Goal: Find specific page/section: Find specific page/section

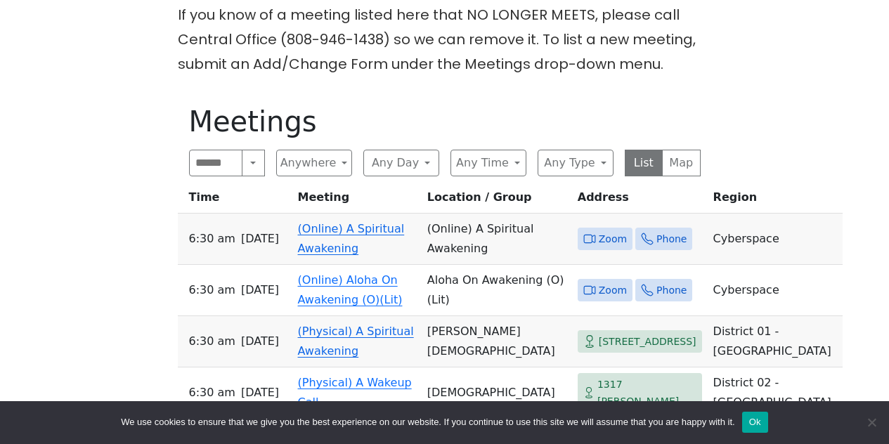
scroll to position [388, 0]
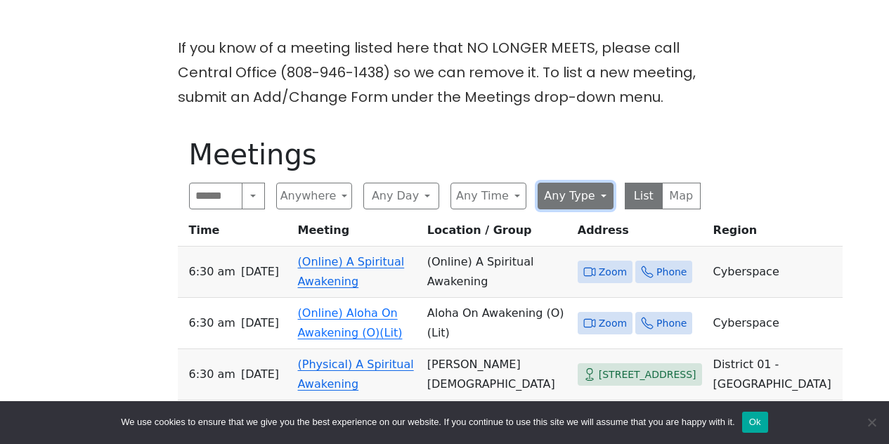
click at [558, 183] on button "Any Type" at bounding box center [576, 196] width 76 height 27
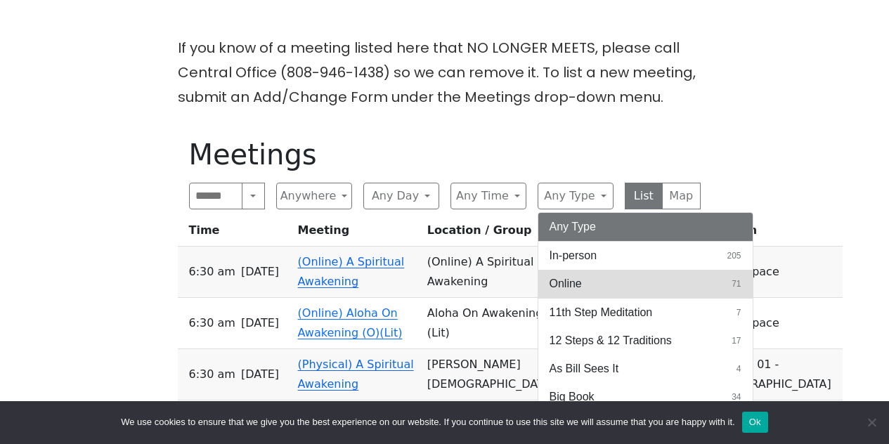
click at [571, 276] on span "Online" at bounding box center [566, 284] width 32 height 17
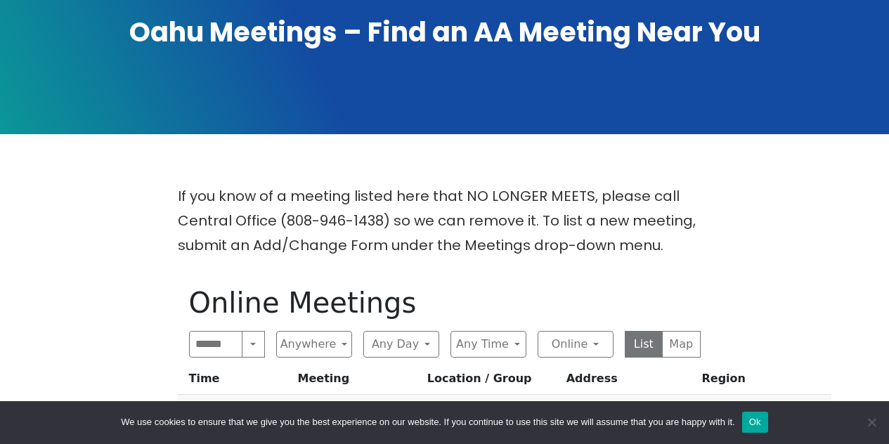
scroll to position [30, 0]
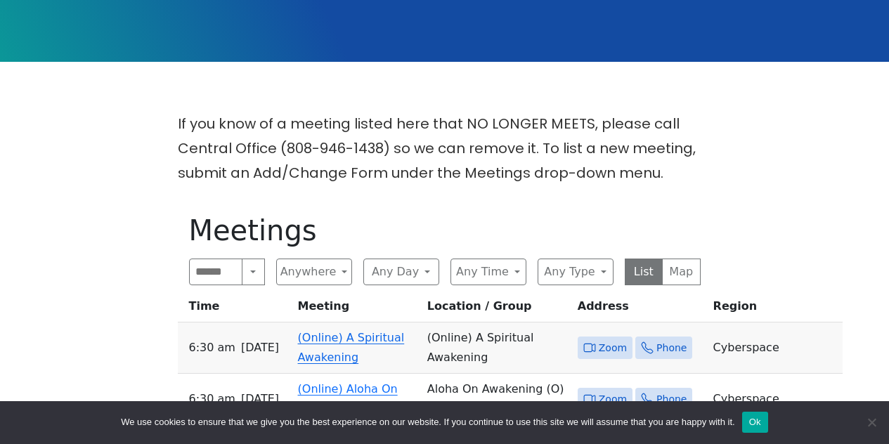
scroll to position [319, 0]
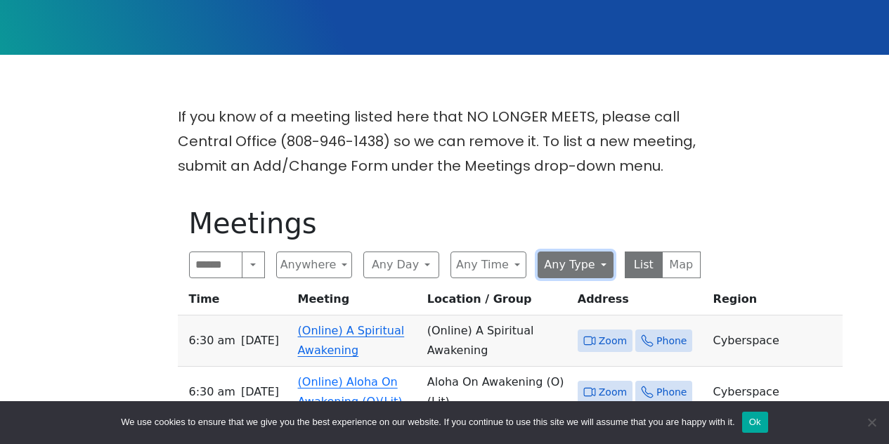
click at [560, 252] on button "Any Type" at bounding box center [576, 265] width 76 height 27
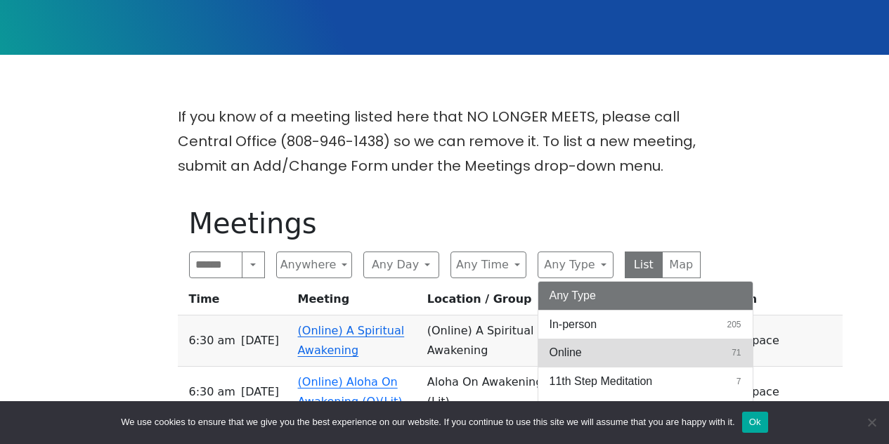
click at [578, 344] on span "Online" at bounding box center [566, 352] width 32 height 17
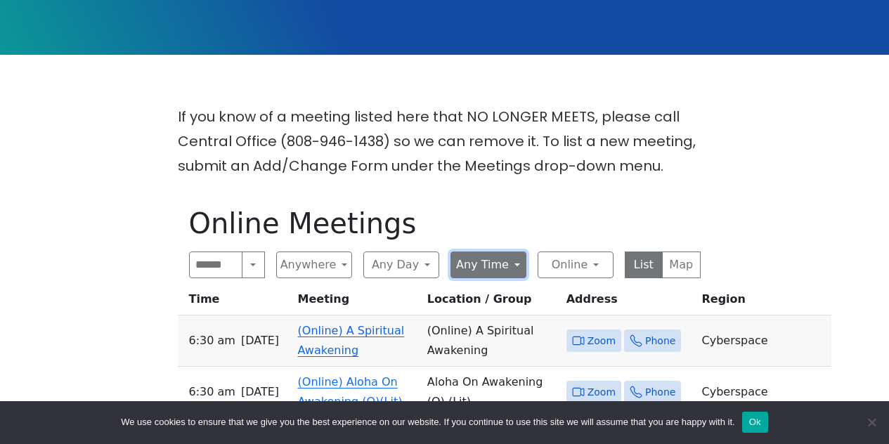
click at [503, 252] on button "Any Time" at bounding box center [489, 265] width 76 height 27
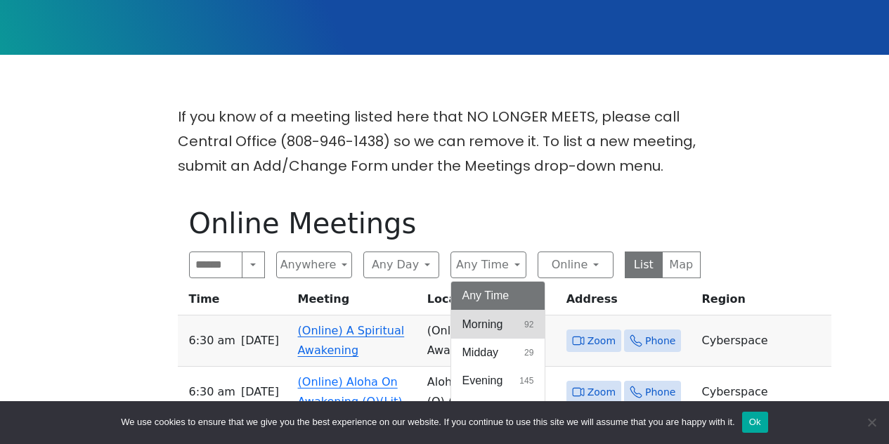
click at [491, 316] on span "Morning" at bounding box center [483, 324] width 41 height 17
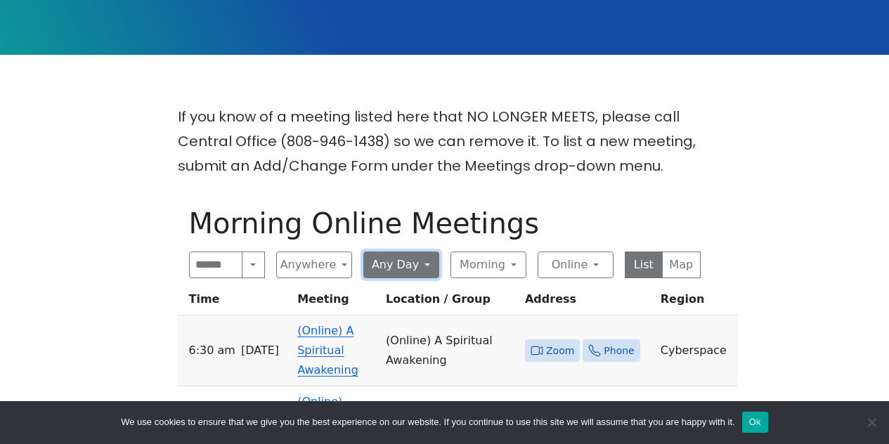
click at [420, 252] on button "Any Day" at bounding box center [401, 265] width 76 height 27
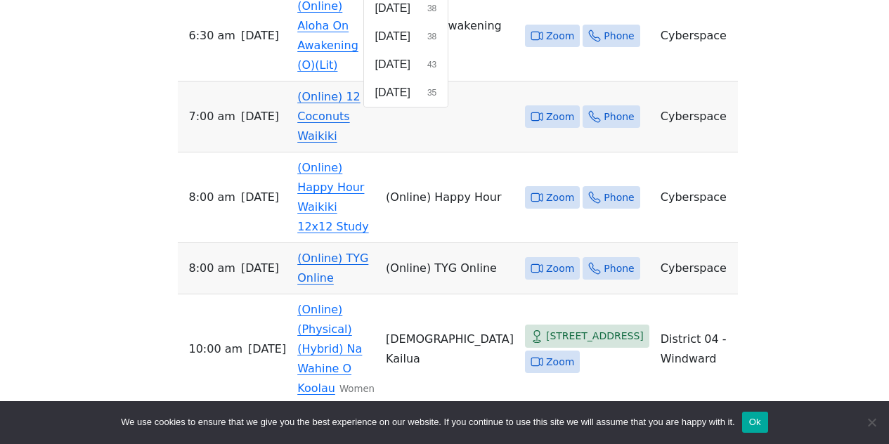
scroll to position [711, 0]
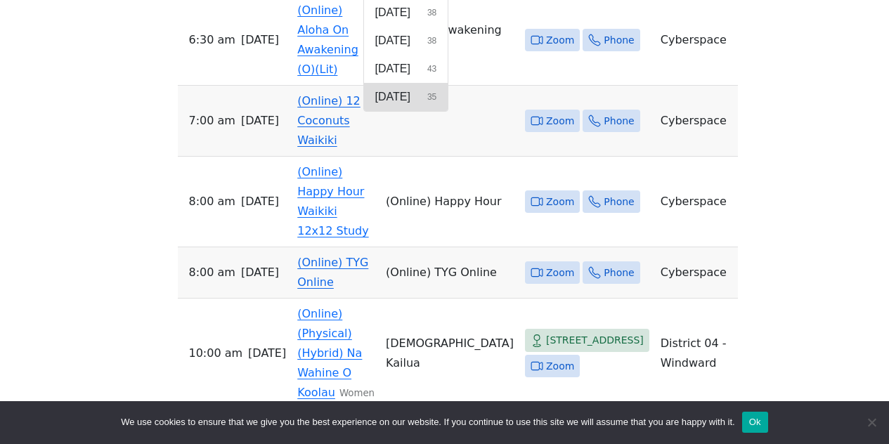
click at [411, 89] on span "[DATE]" at bounding box center [392, 97] width 35 height 17
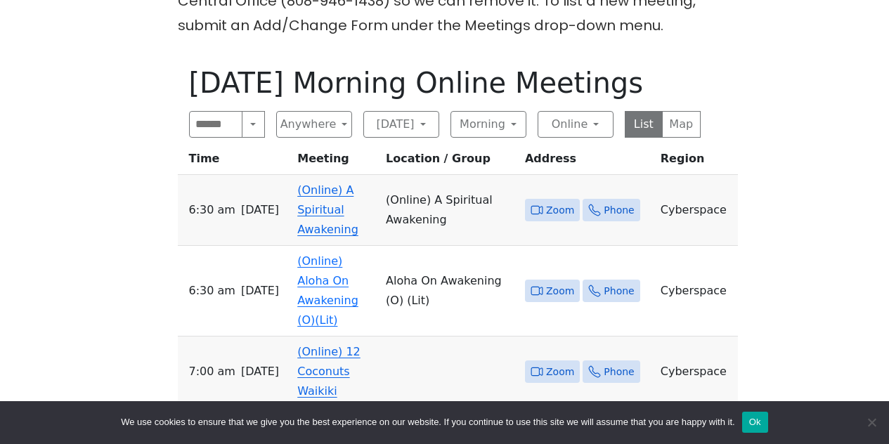
scroll to position [498, 0]
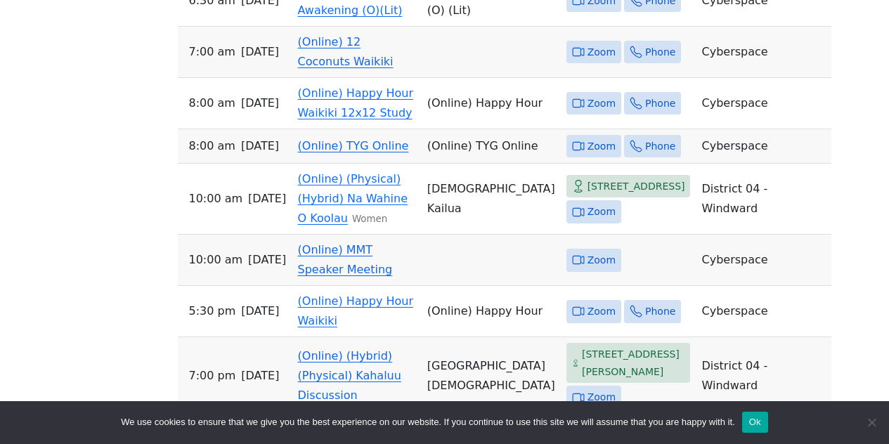
scroll to position [319, 0]
